Goal: Task Accomplishment & Management: Use online tool/utility

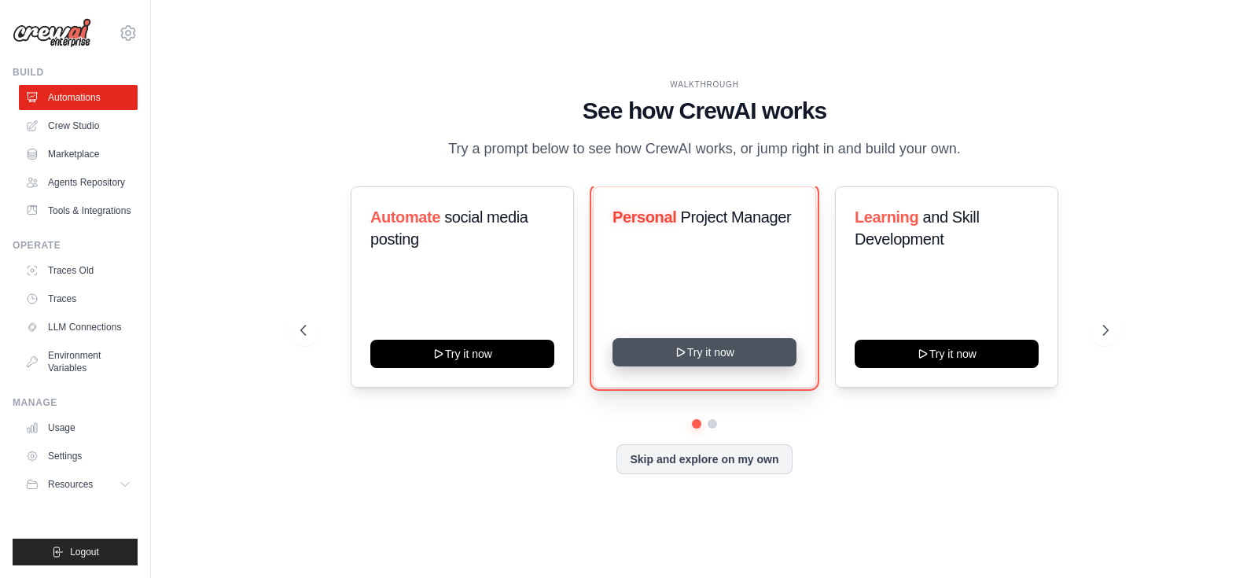
click at [716, 355] on button "Try it now" at bounding box center [705, 352] width 184 height 28
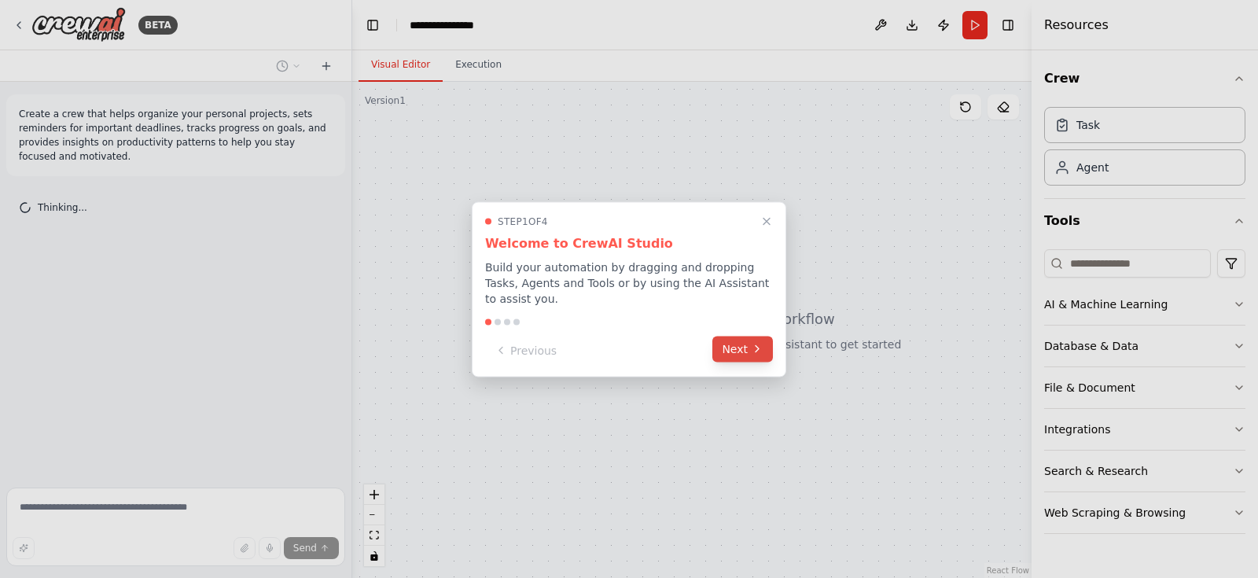
click at [725, 347] on button "Next" at bounding box center [742, 349] width 61 height 26
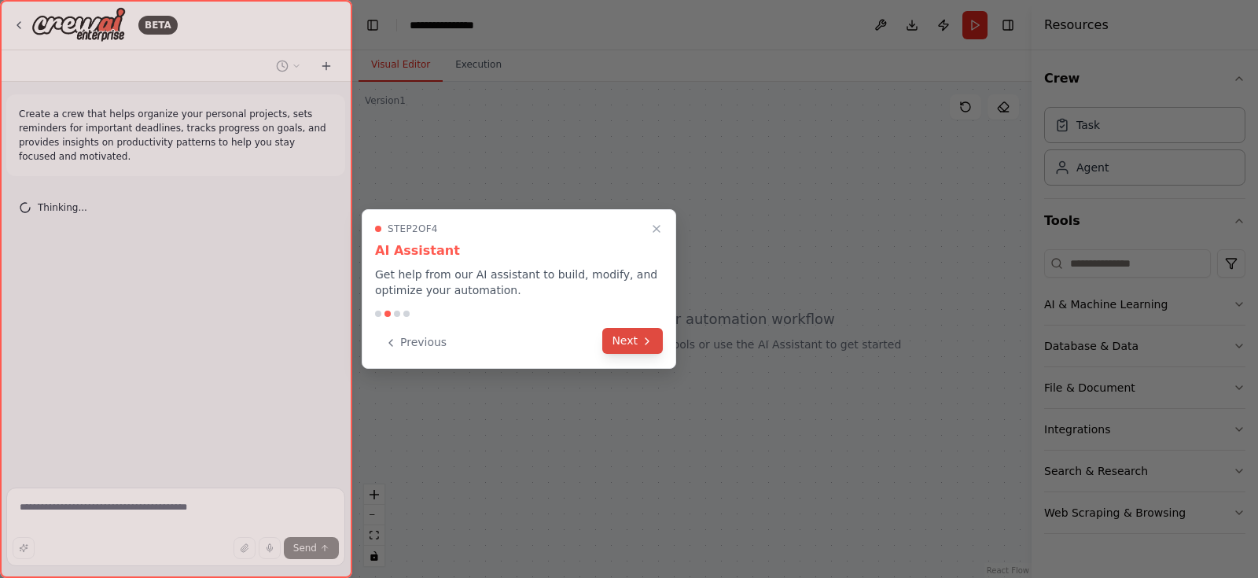
click at [649, 338] on icon at bounding box center [647, 341] width 13 height 13
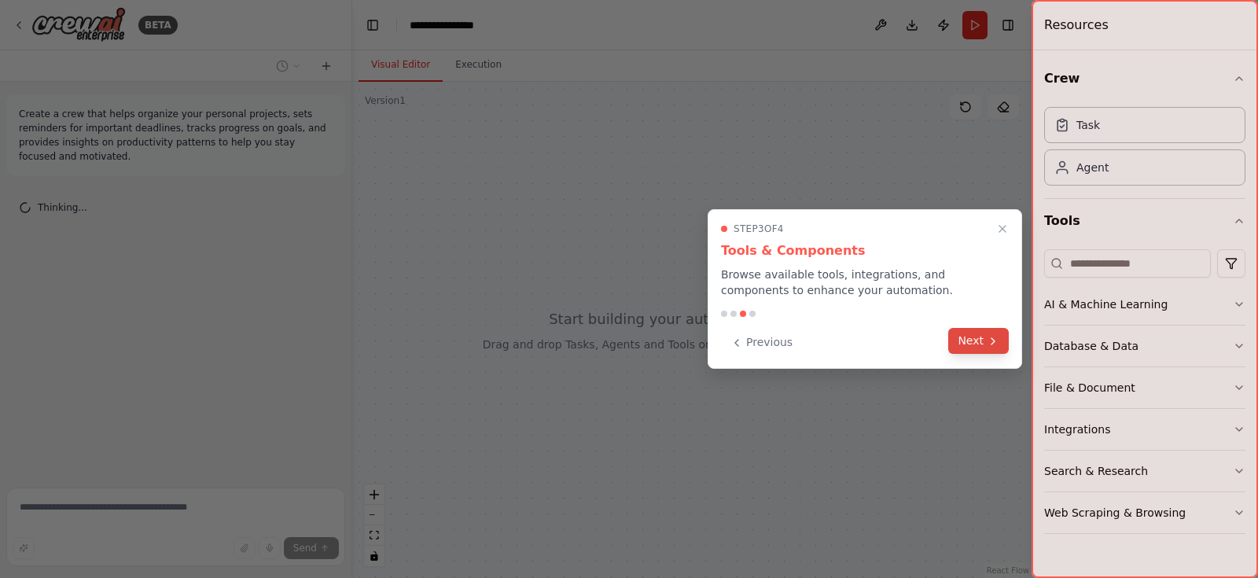
click at [972, 334] on button "Next" at bounding box center [978, 341] width 61 height 26
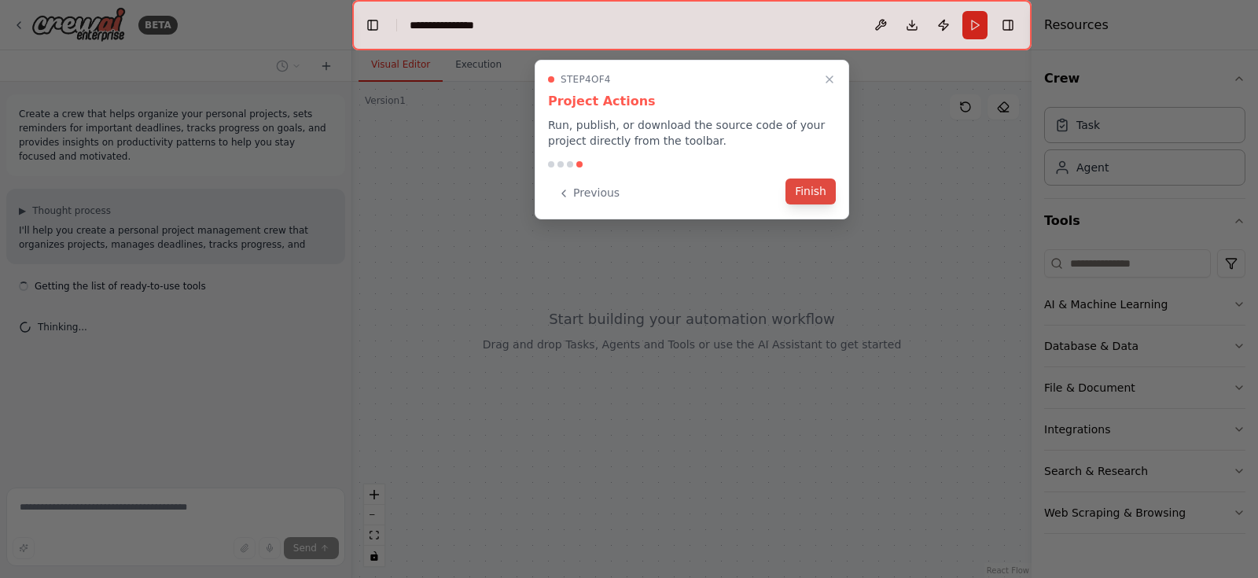
click at [804, 183] on button "Finish" at bounding box center [811, 192] width 50 height 26
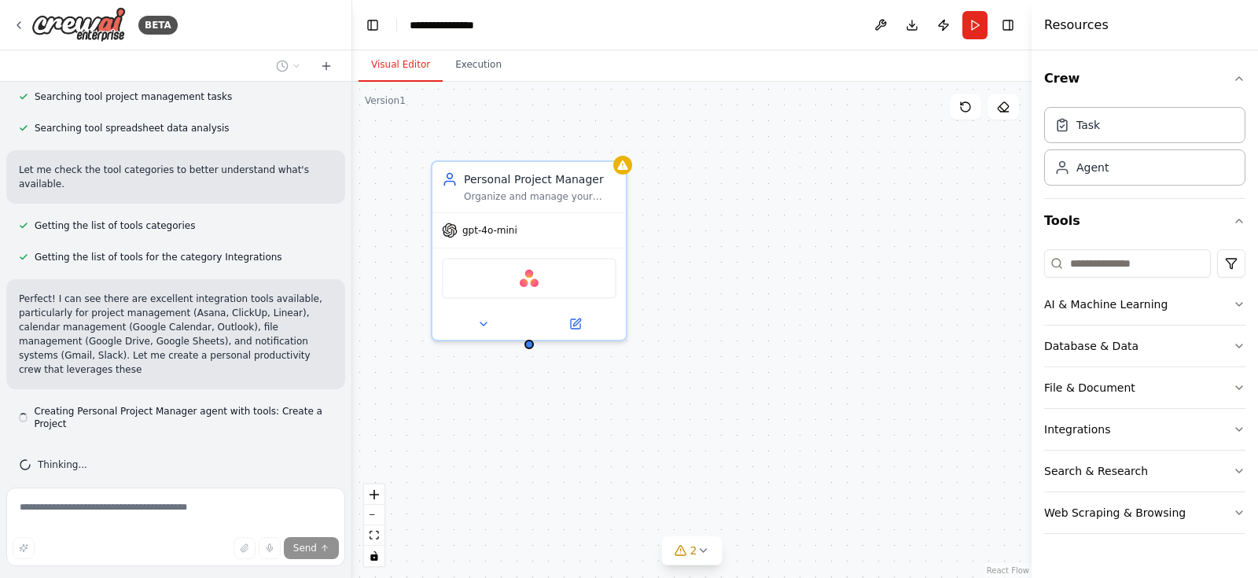
scroll to position [361, 0]
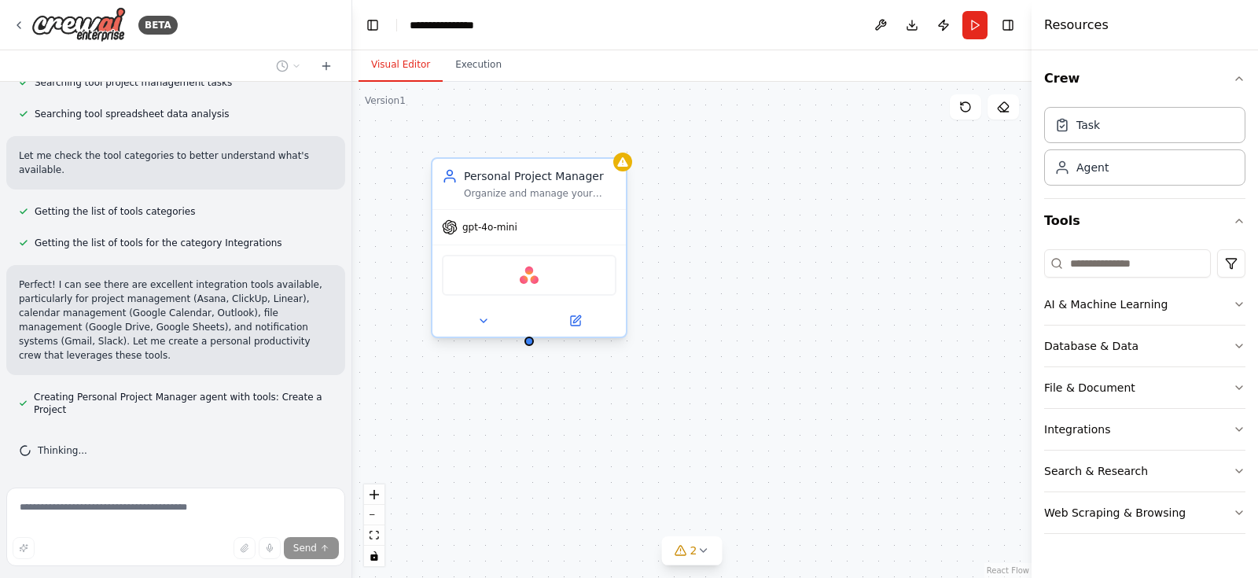
click at [528, 263] on div "Asana" at bounding box center [529, 275] width 175 height 41
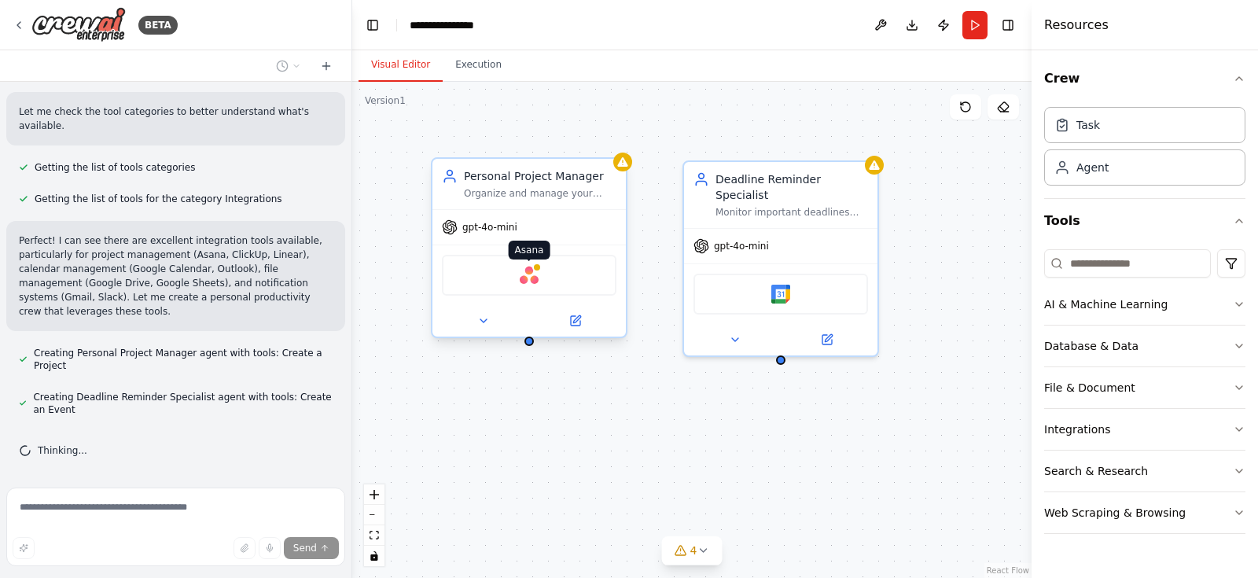
click at [532, 280] on img at bounding box center [529, 275] width 19 height 19
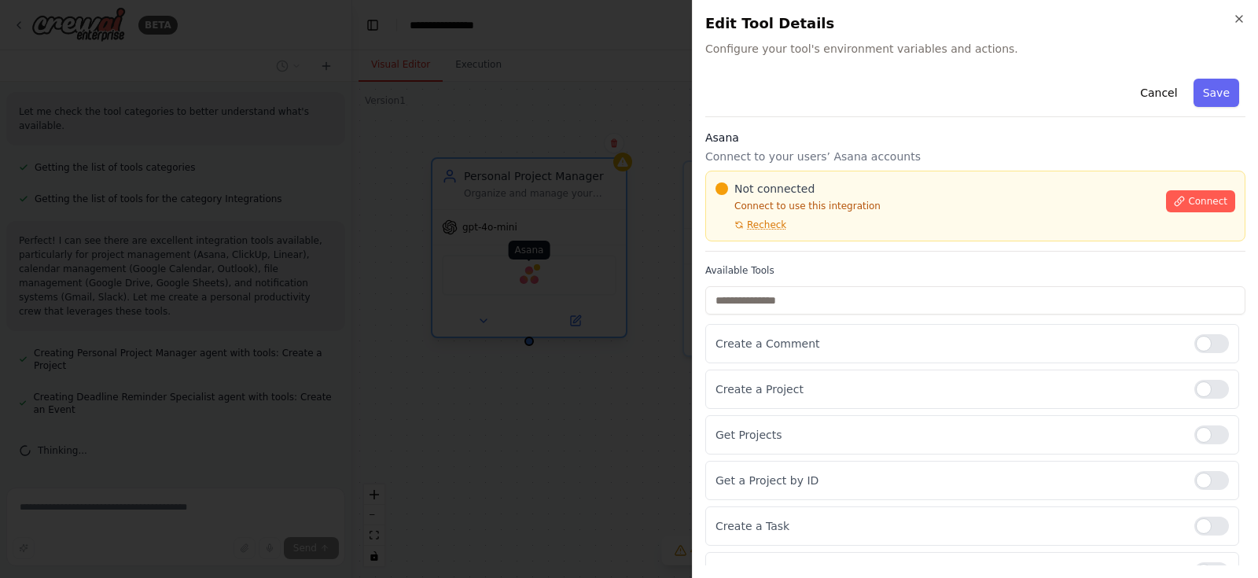
scroll to position [449, 0]
click at [1174, 197] on icon at bounding box center [1179, 201] width 11 height 11
click at [1174, 198] on icon at bounding box center [1179, 201] width 11 height 11
click at [1176, 201] on icon at bounding box center [1180, 201] width 9 height 9
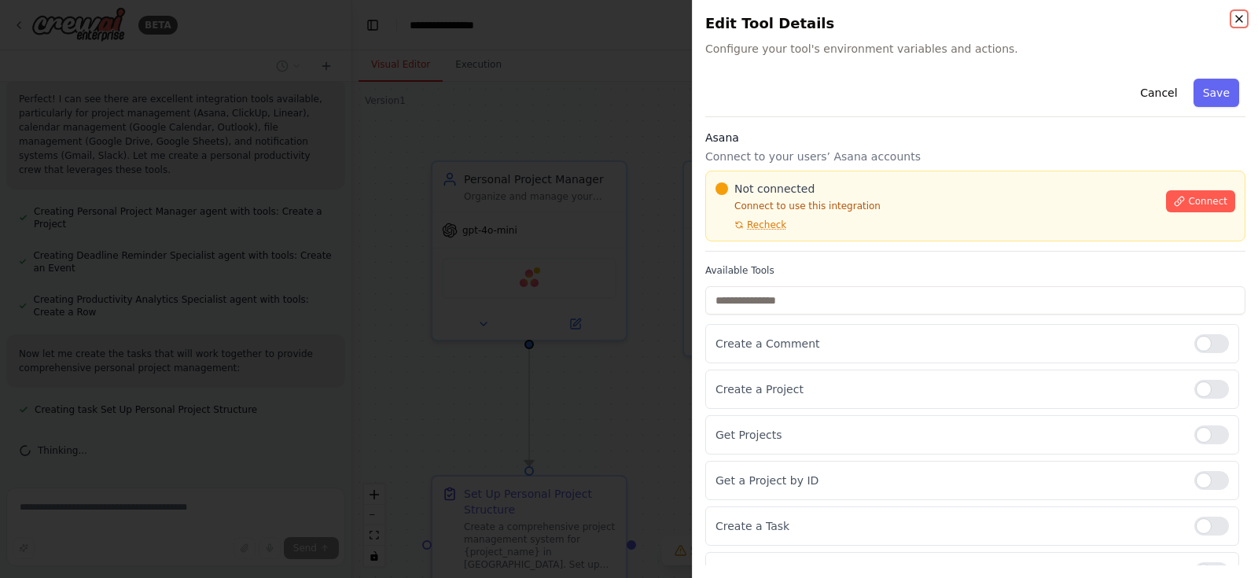
click at [1245, 16] on icon "button" at bounding box center [1239, 19] width 13 height 13
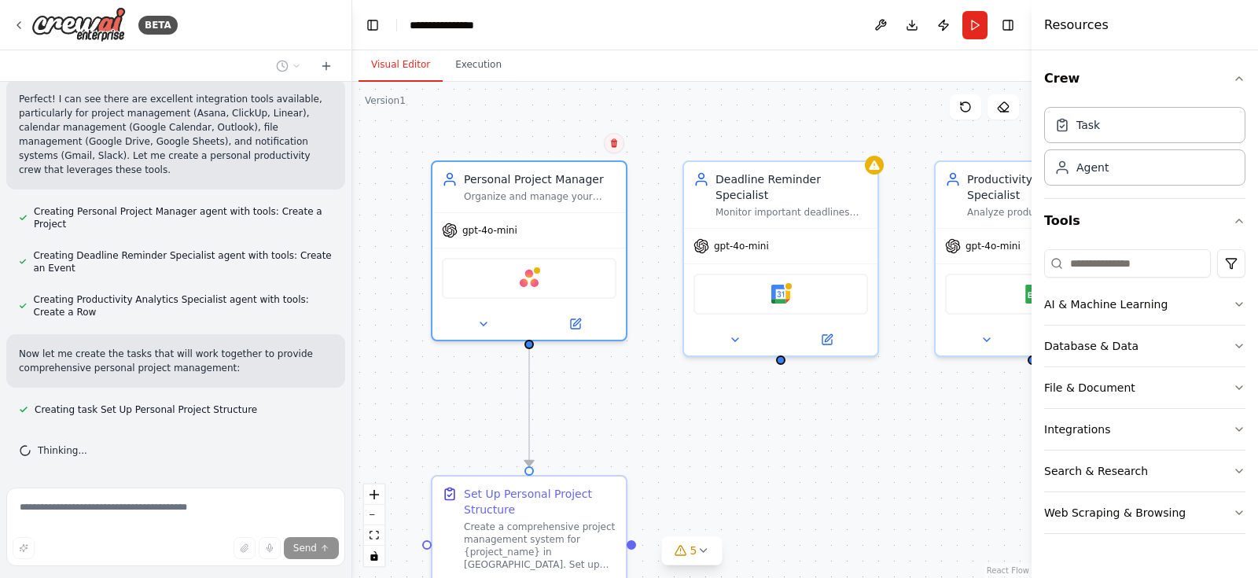
click at [613, 147] on icon at bounding box center [613, 142] width 9 height 9
click at [576, 147] on button "Confirm" at bounding box center [570, 142] width 56 height 19
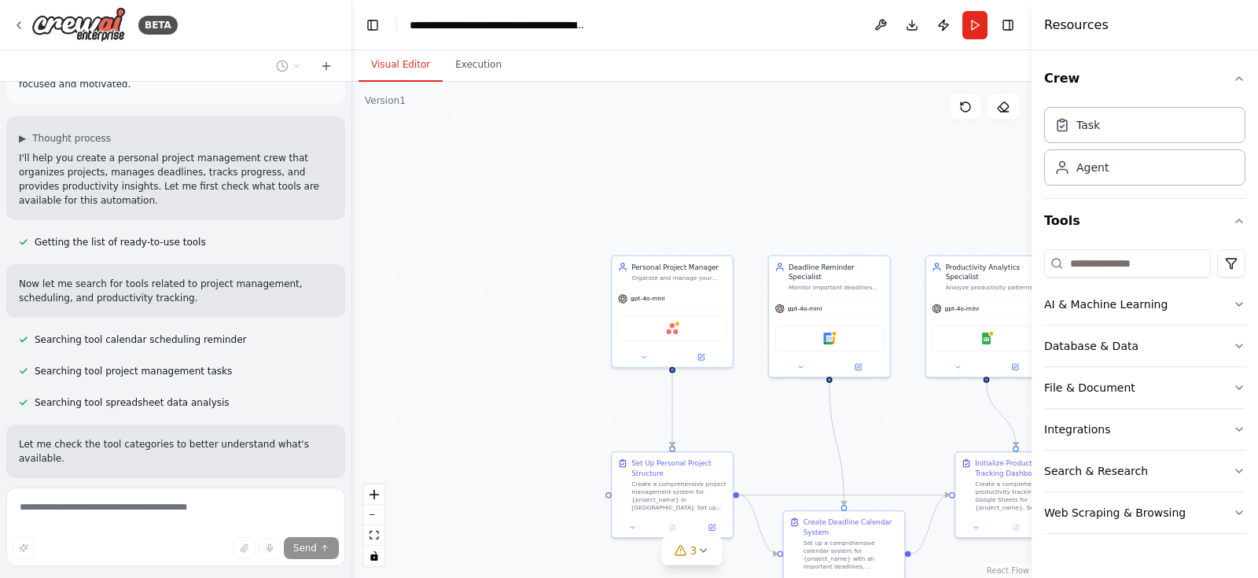
scroll to position [0, 0]
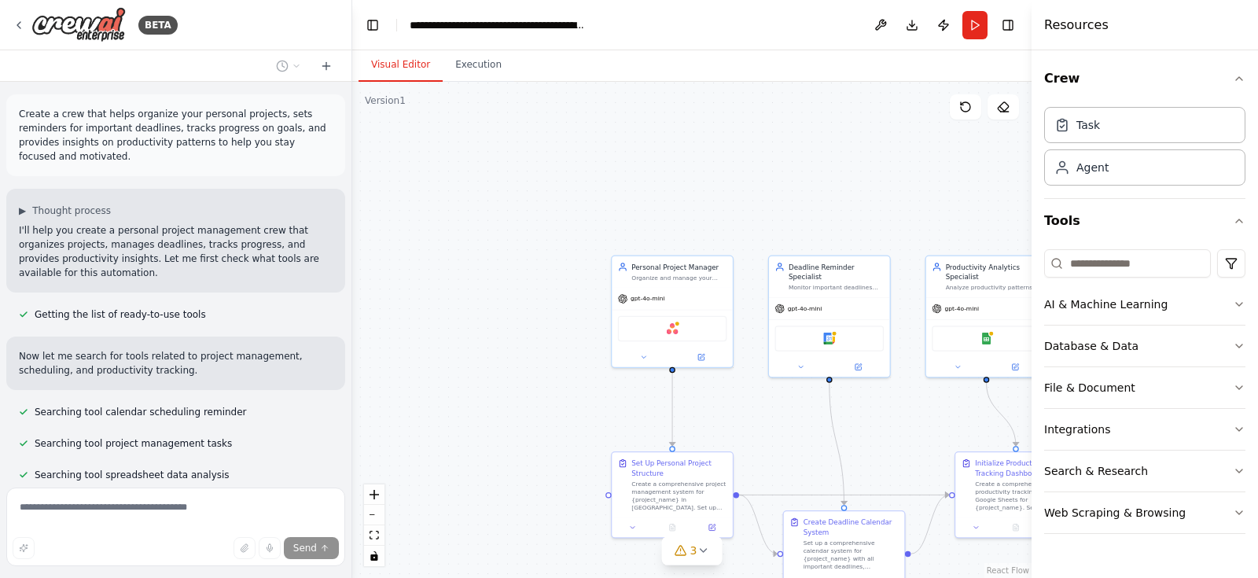
click at [123, 225] on p "I'll help you create a personal project management crew that organizes projects…" at bounding box center [176, 251] width 314 height 57
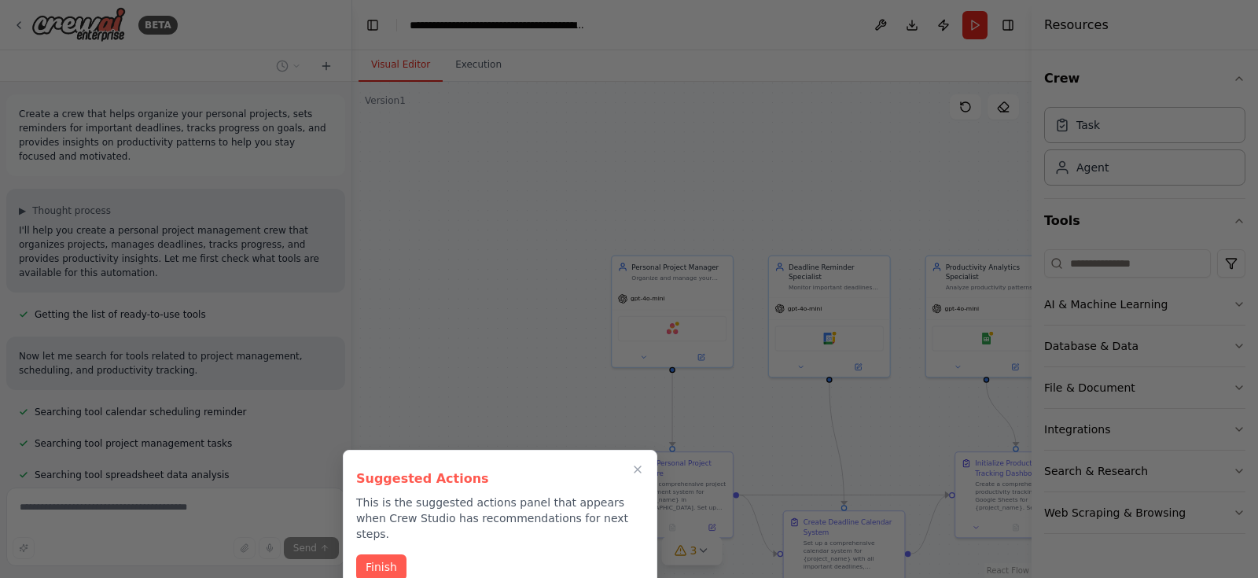
click at [381, 536] on div "Suggested Actions This is the suggested actions panel that appears when Crew St…" at bounding box center [500, 522] width 315 height 144
click at [381, 553] on button "Finish" at bounding box center [381, 566] width 50 height 26
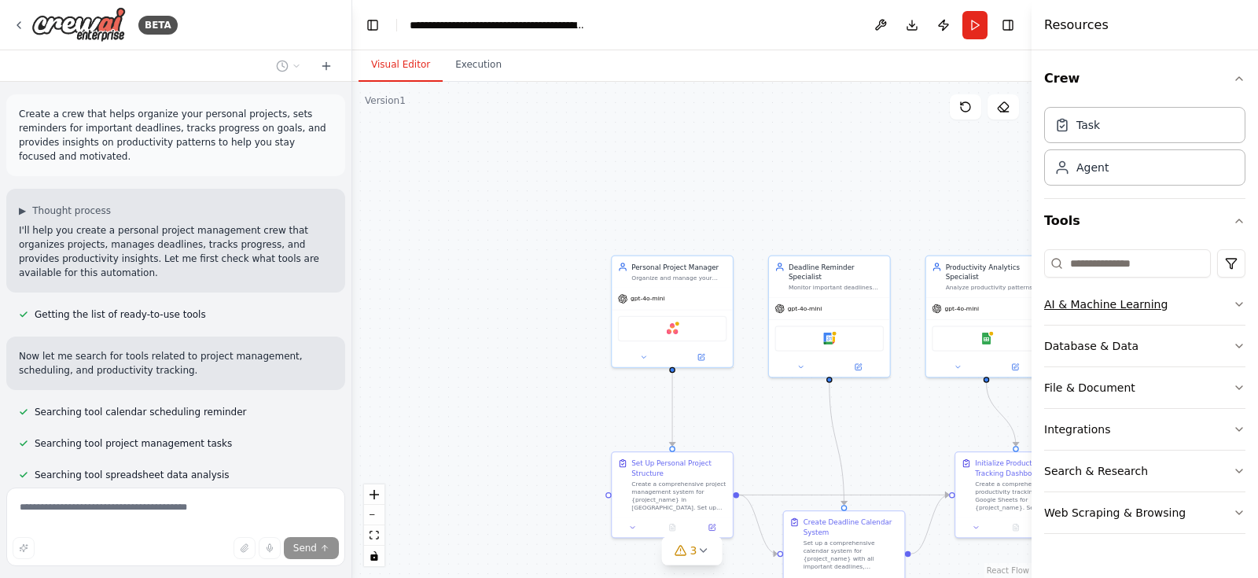
click at [1103, 307] on div "AI & Machine Learning" at bounding box center [1105, 304] width 123 height 16
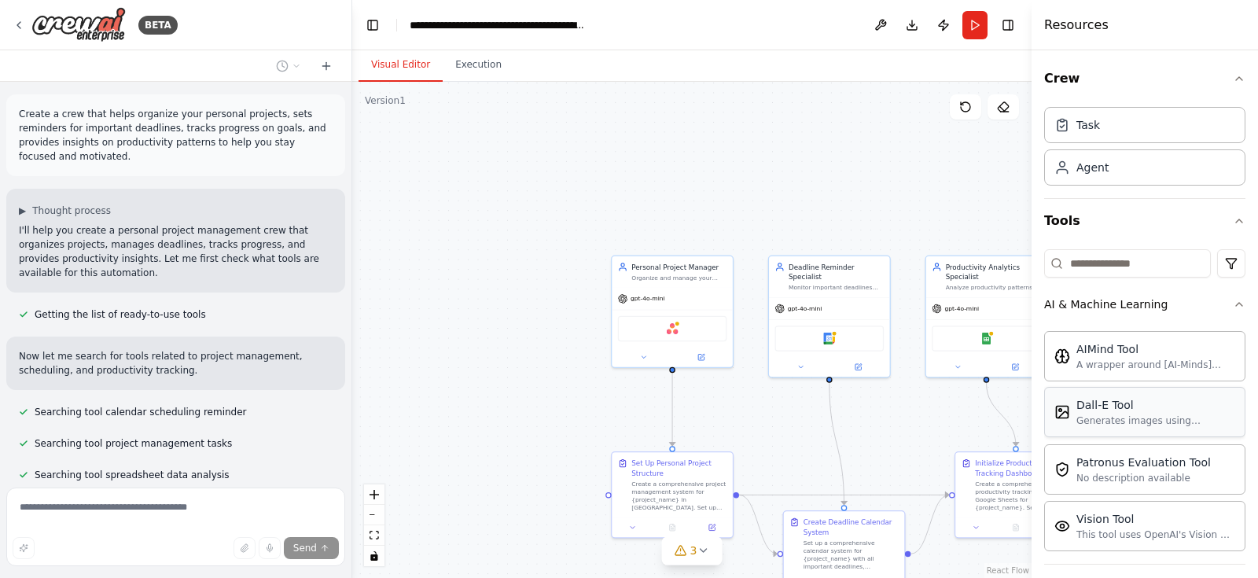
click at [1128, 407] on div "Dall-E Tool" at bounding box center [1156, 405] width 159 height 16
click at [1110, 413] on div "Dall-E Tool Generates images using OpenAI's Dall-E model." at bounding box center [1156, 412] width 159 height 30
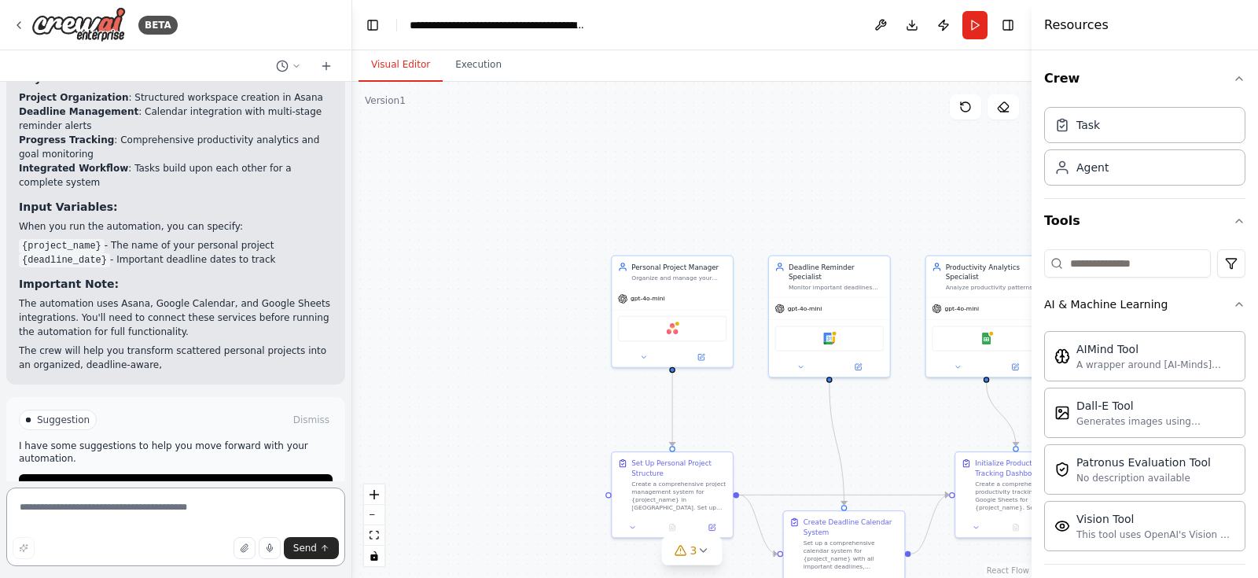
scroll to position [1530, 0]
